Goal: Task Accomplishment & Management: Use online tool/utility

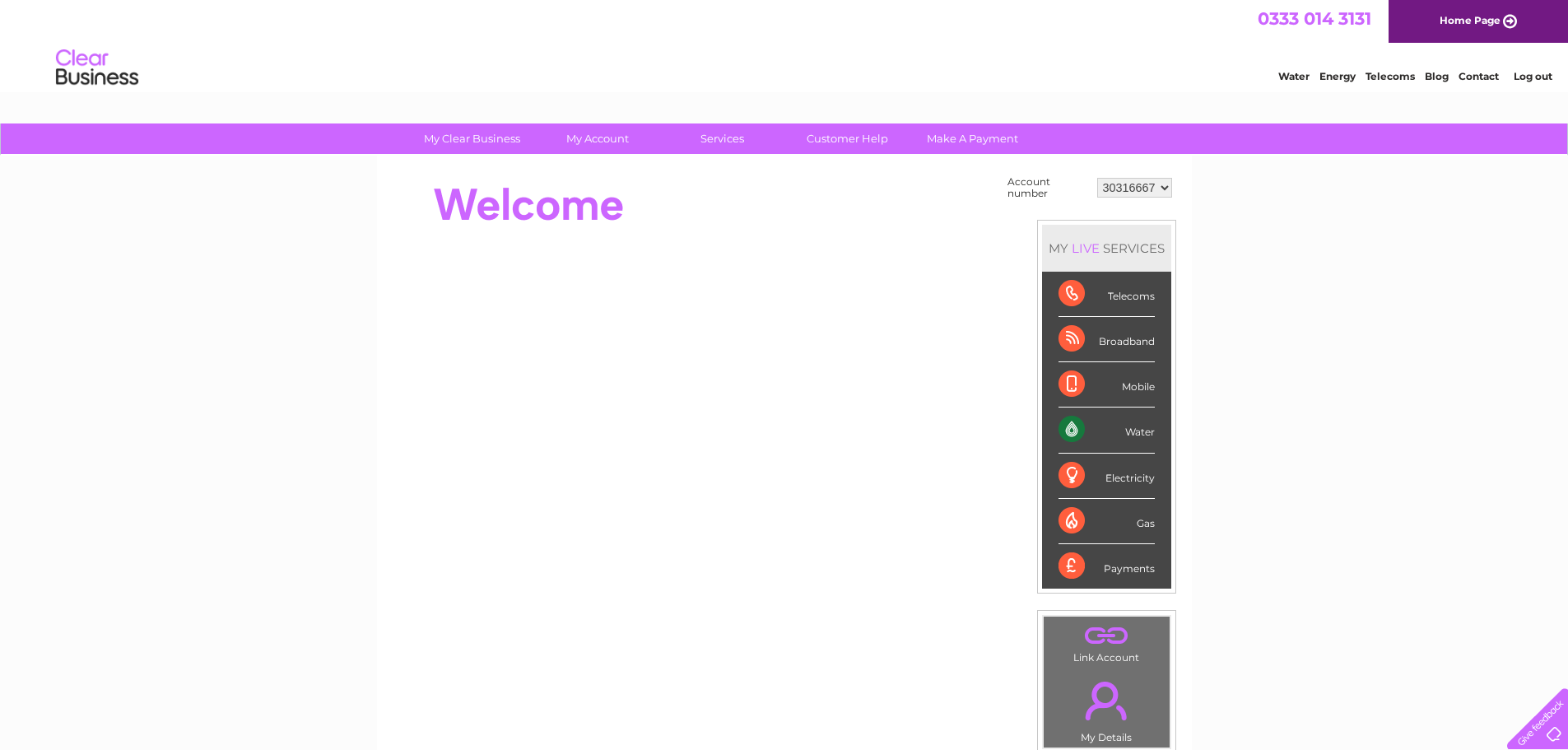
click at [1113, 433] on div "Water" at bounding box center [1107, 430] width 96 height 45
click at [1069, 429] on div "Water" at bounding box center [1107, 430] width 96 height 45
click at [1294, 72] on link "Water" at bounding box center [1294, 76] width 31 height 12
click at [1071, 424] on div "Water" at bounding box center [1107, 430] width 96 height 45
click at [1141, 435] on div "Water" at bounding box center [1107, 430] width 96 height 45
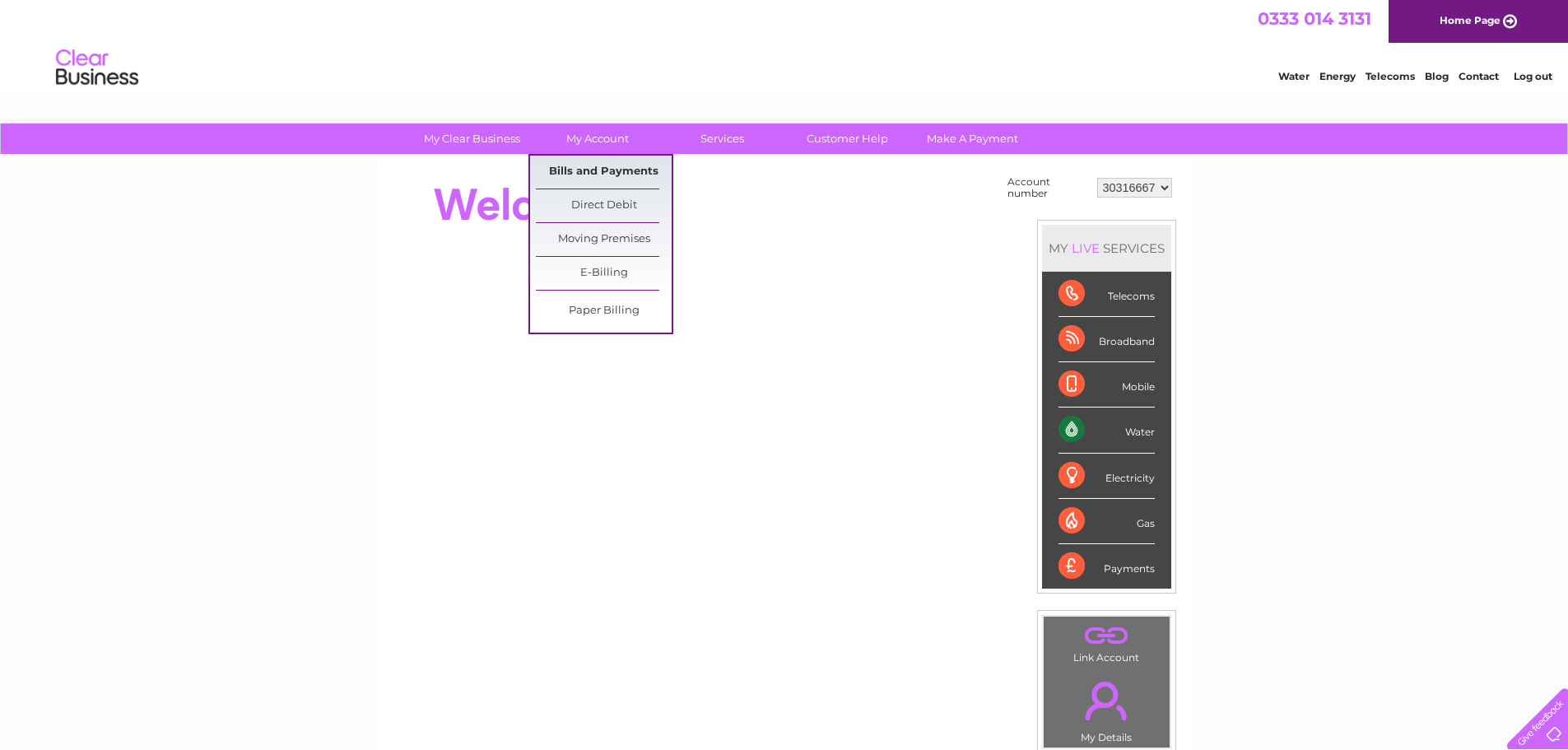
click at [610, 162] on link "Bills and Payments" at bounding box center [604, 172] width 136 height 33
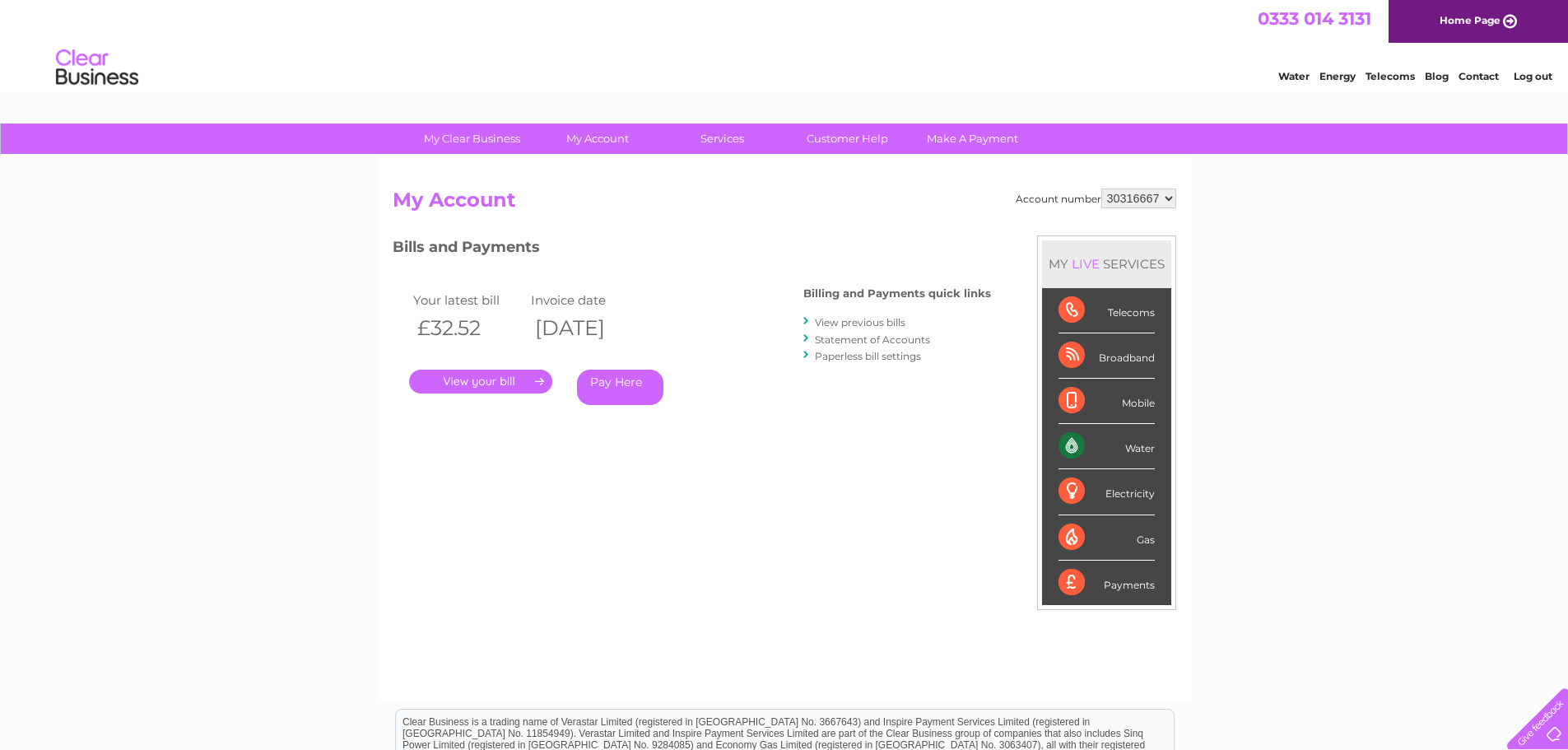
click at [465, 378] on link "." at bounding box center [481, 381] width 144 height 24
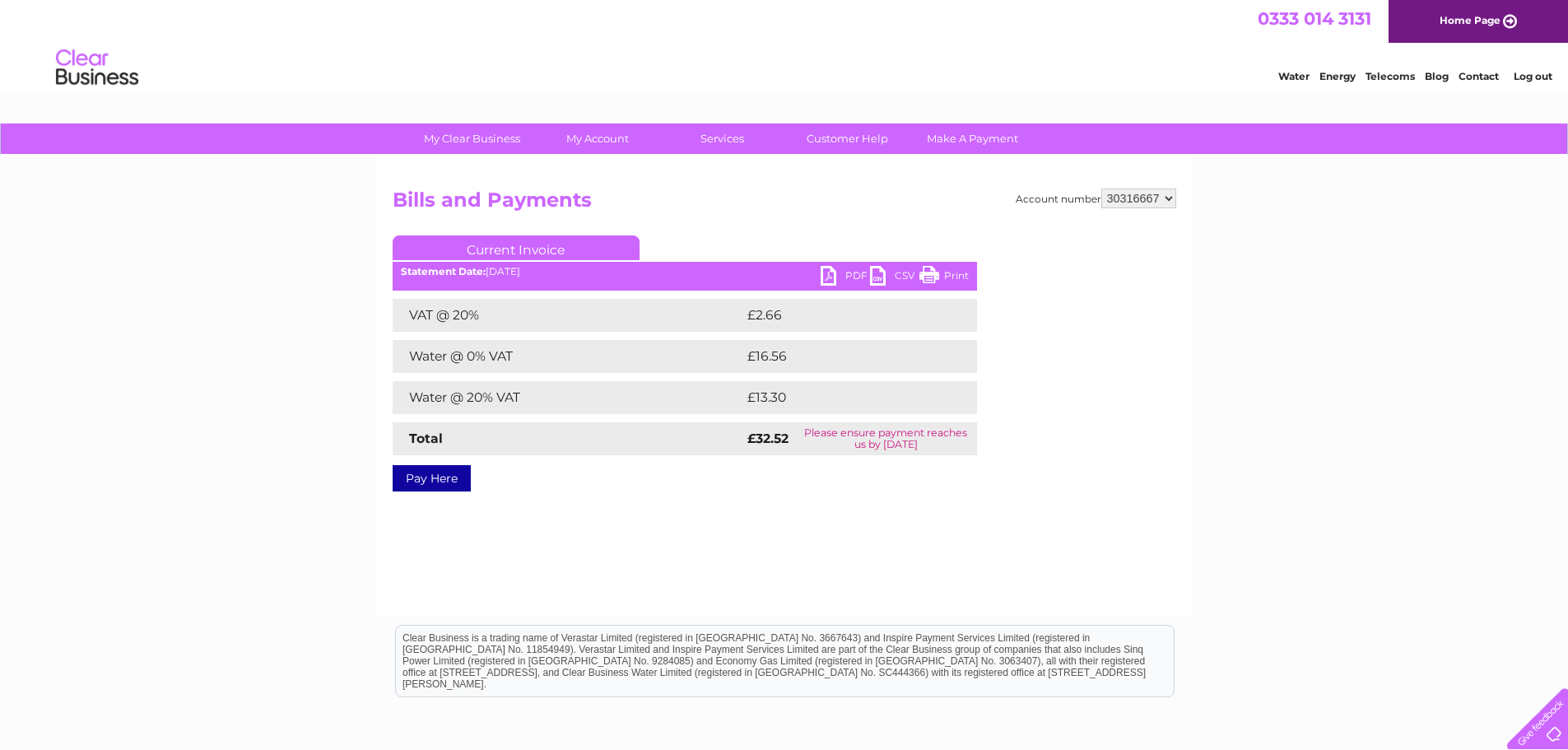
drag, startPoint x: 934, startPoint y: 274, endPoint x: 1201, endPoint y: 23, distance: 366.5
click at [934, 274] on link "Print" at bounding box center [944, 277] width 49 height 24
click at [830, 273] on link "PDF" at bounding box center [845, 277] width 49 height 24
